Goal: Find specific page/section: Find specific page/section

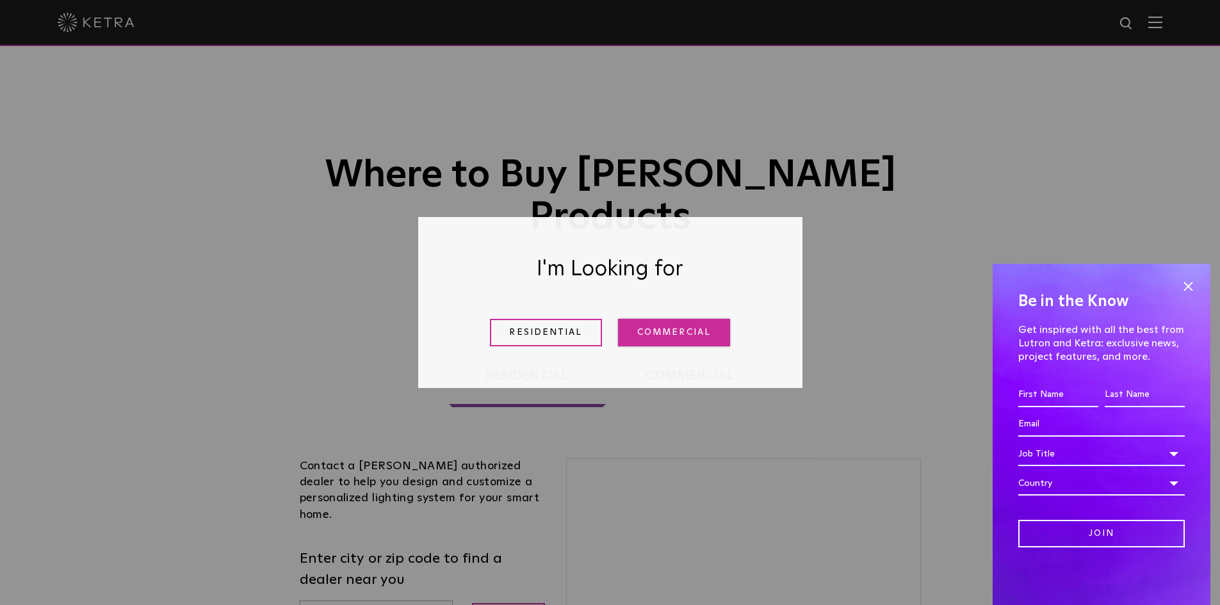
click at [636, 330] on link "Commercial" at bounding box center [674, 333] width 112 height 28
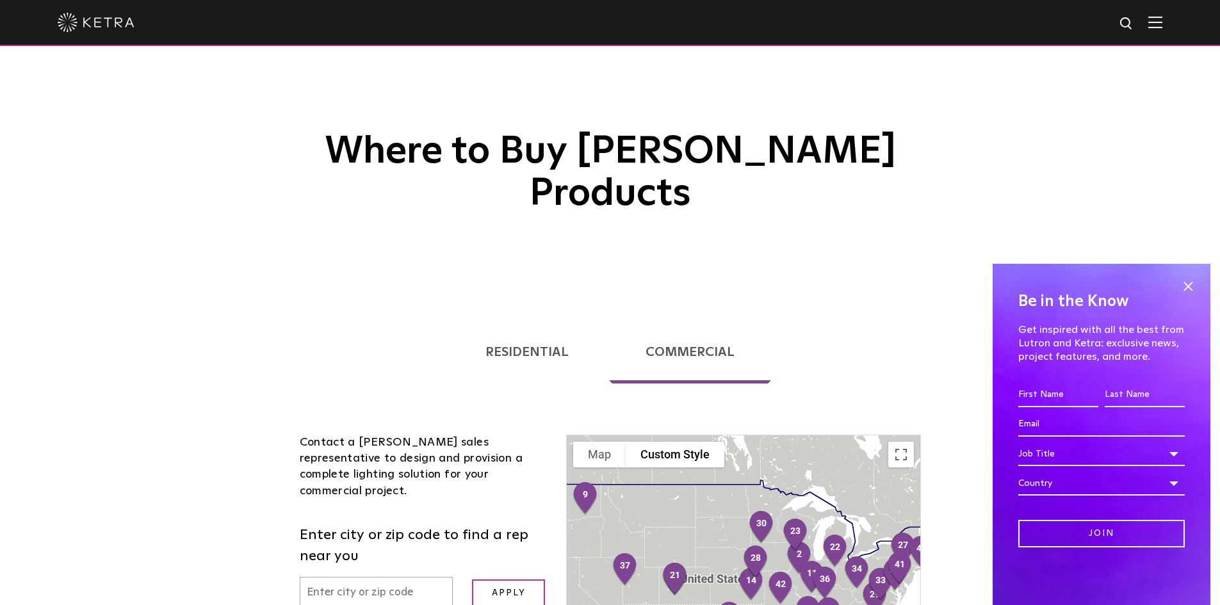
scroll to position [192, 0]
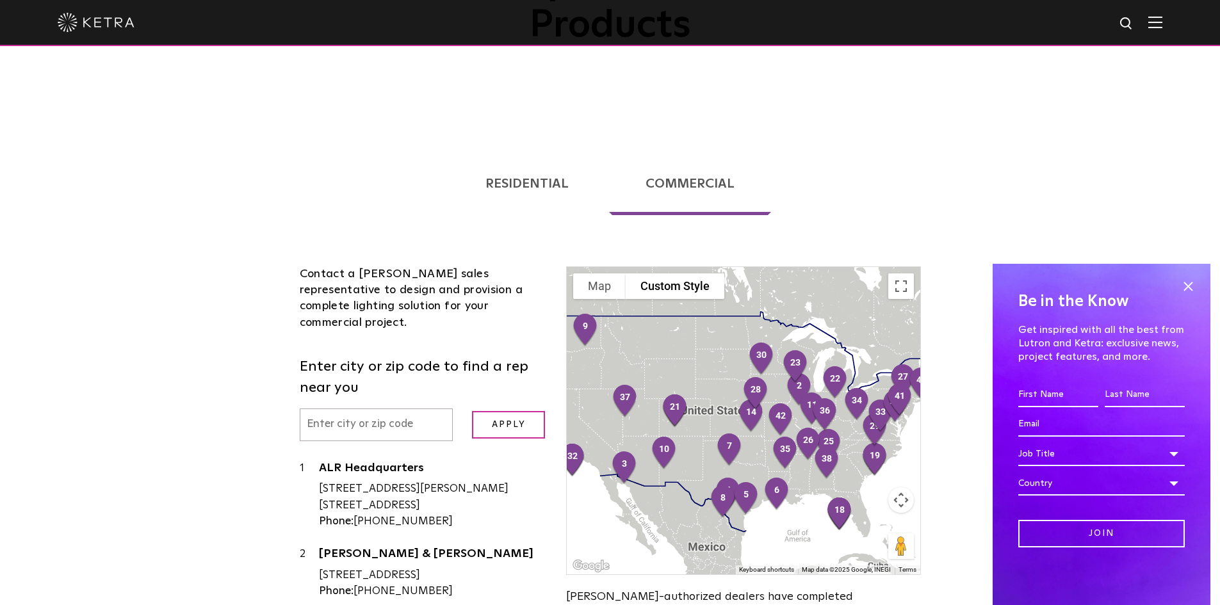
click at [399, 408] on input "text" at bounding box center [377, 424] width 154 height 33
click at [472, 411] on input "Apply" at bounding box center [508, 425] width 73 height 28
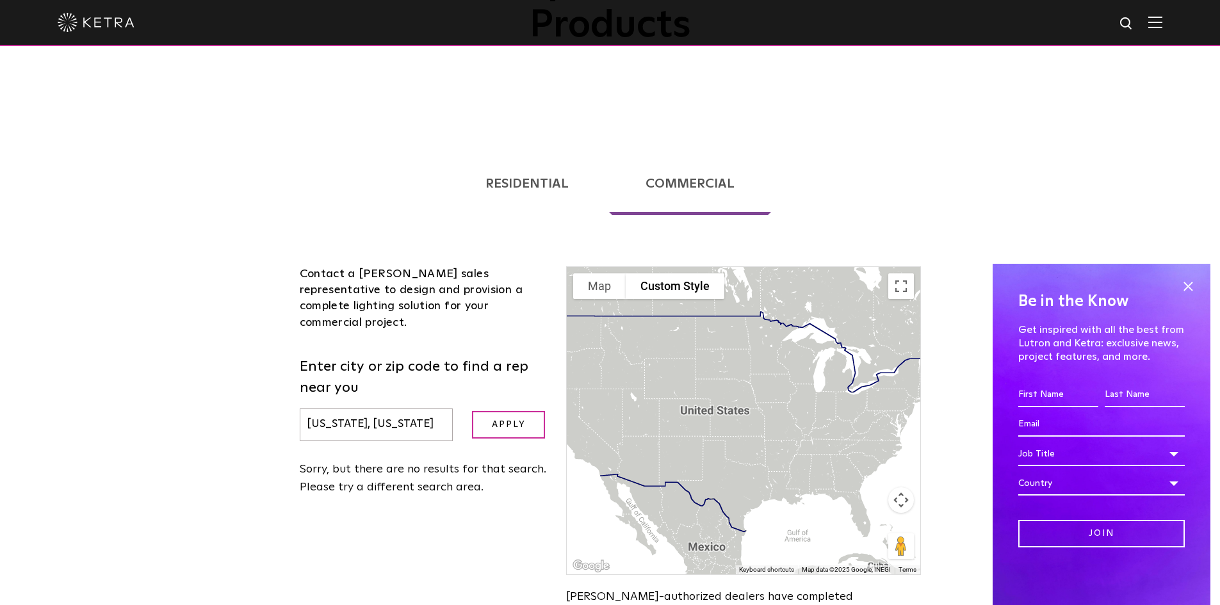
click at [407, 408] on input "[US_STATE], [US_STATE]" at bounding box center [377, 424] width 154 height 33
click at [349, 408] on input "[US_STATE], [US_STATE]" at bounding box center [377, 424] width 154 height 33
drag, startPoint x: 350, startPoint y: 369, endPoint x: 428, endPoint y: 369, distance: 78.7
click at [428, 408] on input "[US_STATE], [US_STATE]" at bounding box center [377, 424] width 154 height 33
click at [524, 411] on input "Apply" at bounding box center [508, 425] width 73 height 28
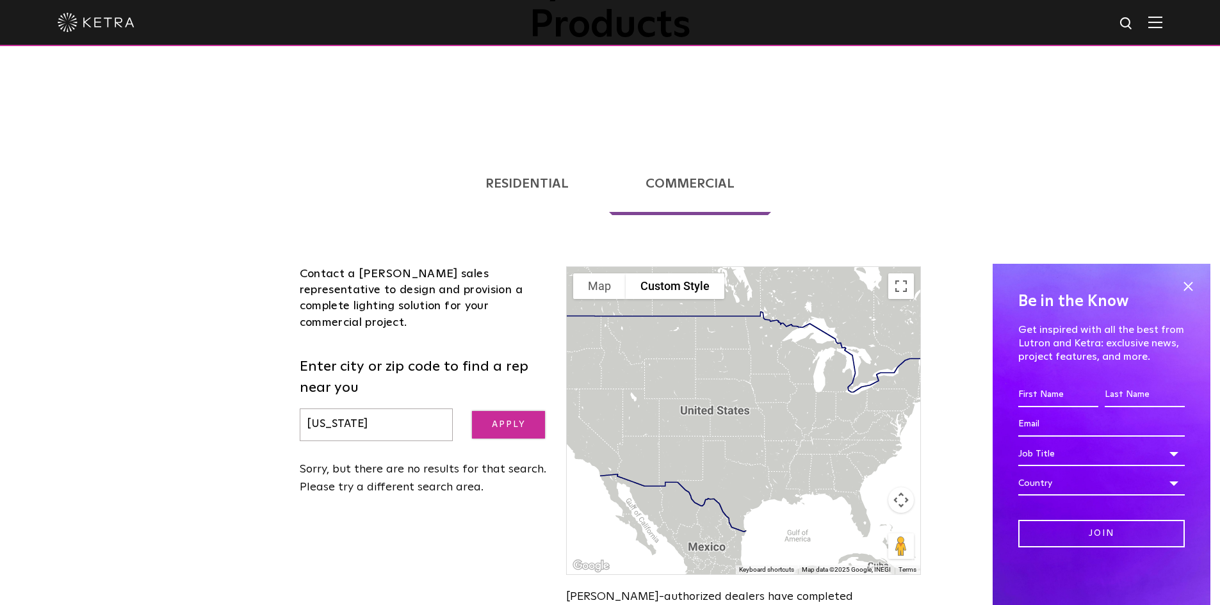
click at [489, 411] on input "Apply" at bounding box center [508, 425] width 73 height 28
click at [375, 408] on input "[US_STATE]" at bounding box center [377, 424] width 154 height 33
drag, startPoint x: 370, startPoint y: 367, endPoint x: 269, endPoint y: 367, distance: 101.1
click at [269, 367] on div "Loading... Residential Commercial Contact a [PERSON_NAME] authorized dealer to …" at bounding box center [610, 412] width 1220 height 564
type input "10029"
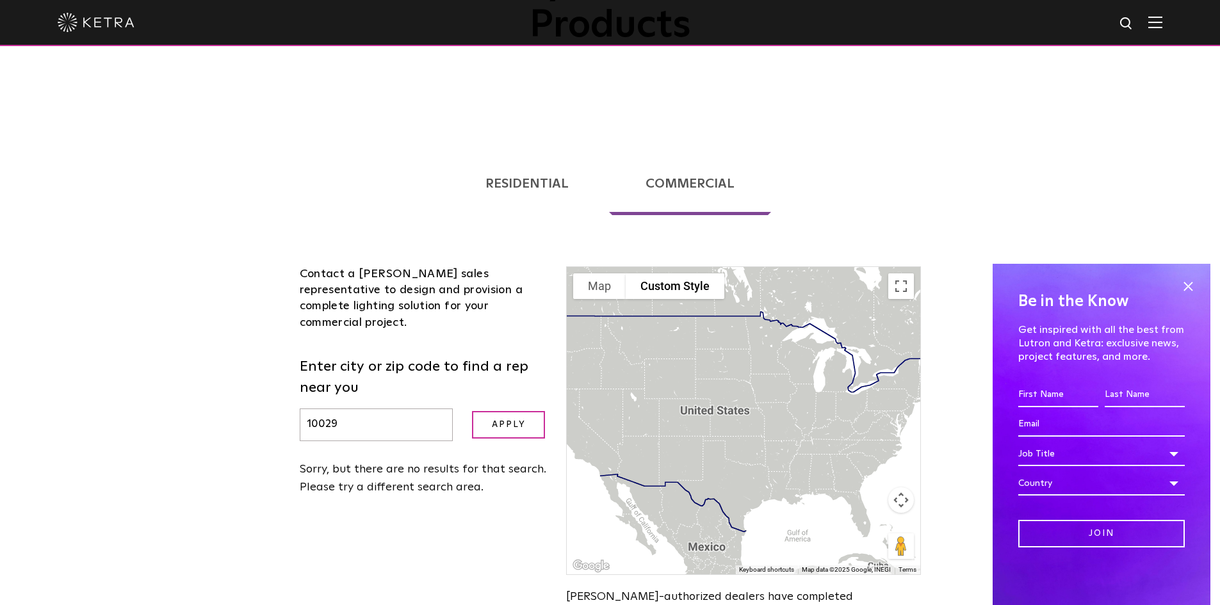
click at [472, 411] on input "Apply" at bounding box center [508, 425] width 73 height 28
